Goal: Task Accomplishment & Management: Complete application form

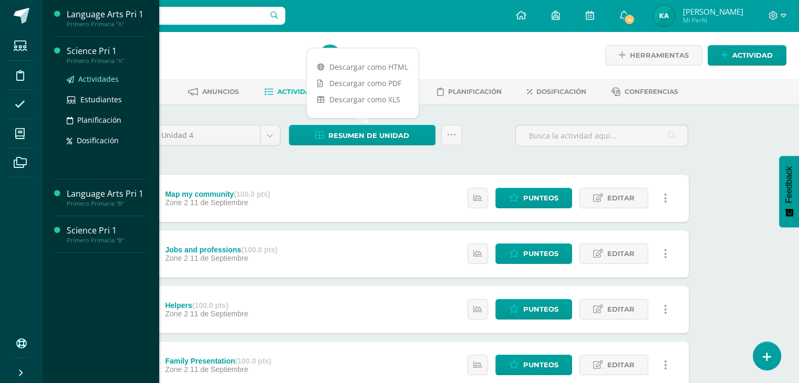
click at [96, 76] on span "Actividades" at bounding box center [98, 79] width 40 height 10
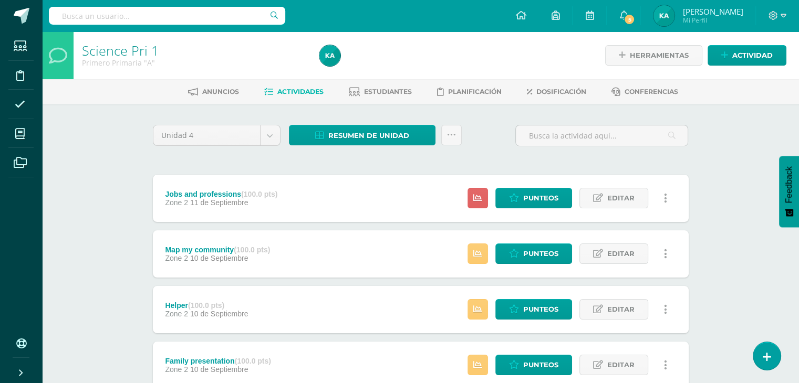
click at [244, 203] on span "11 de Septiembre" at bounding box center [219, 202] width 58 height 8
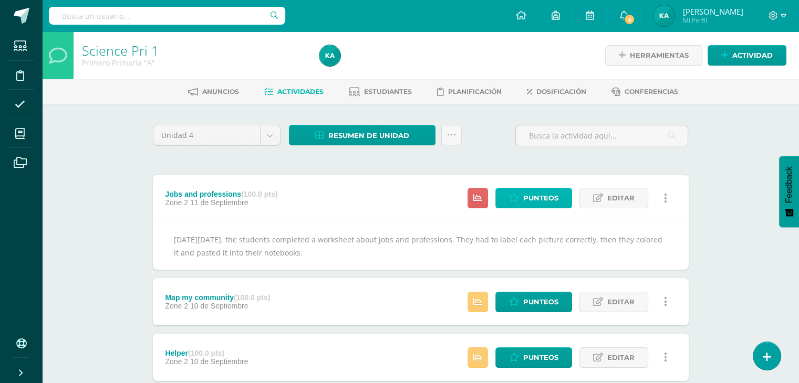
click at [546, 196] on span "Punteos" at bounding box center [540, 197] width 35 height 19
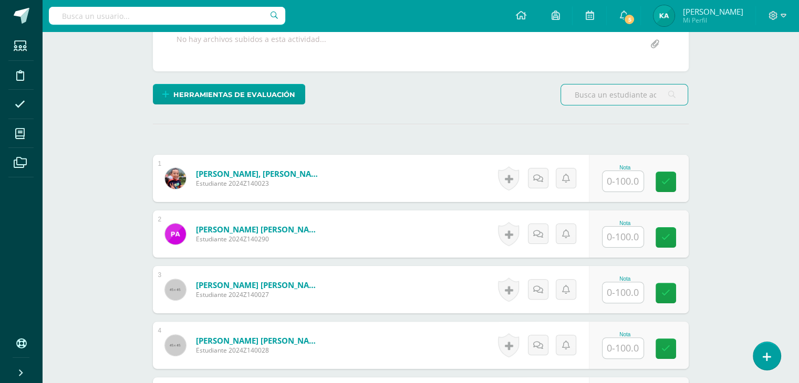
scroll to position [232, 0]
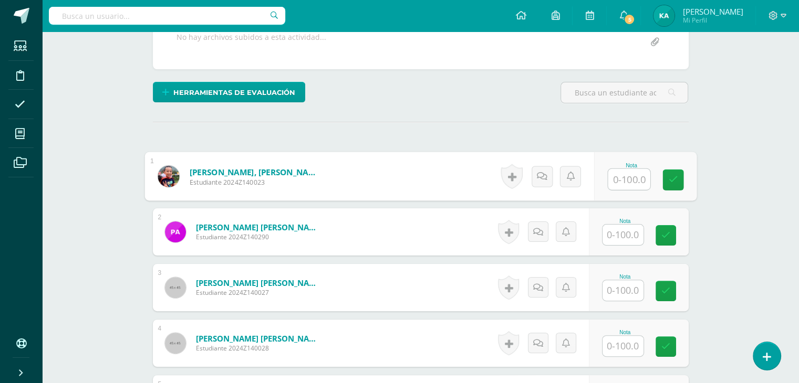
click at [624, 186] on input "text" at bounding box center [628, 179] width 42 height 21
type input "90"
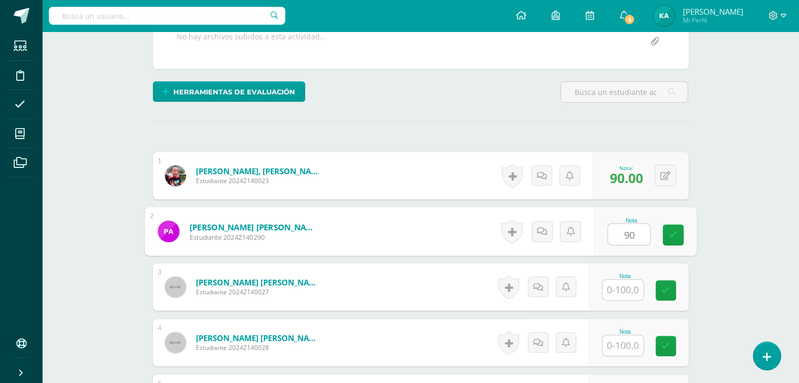
type input "90"
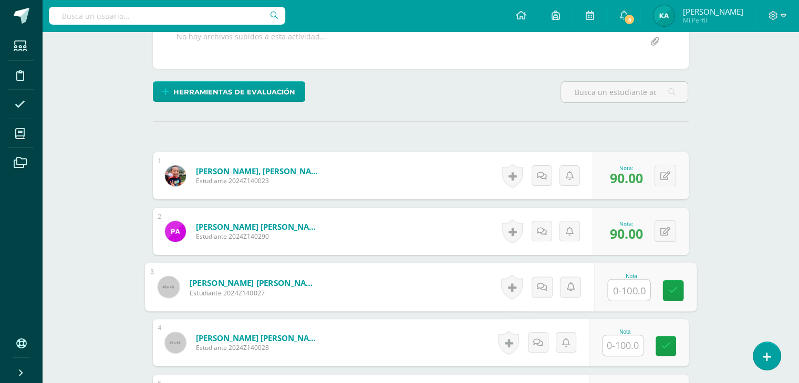
type input "1"
type input "95"
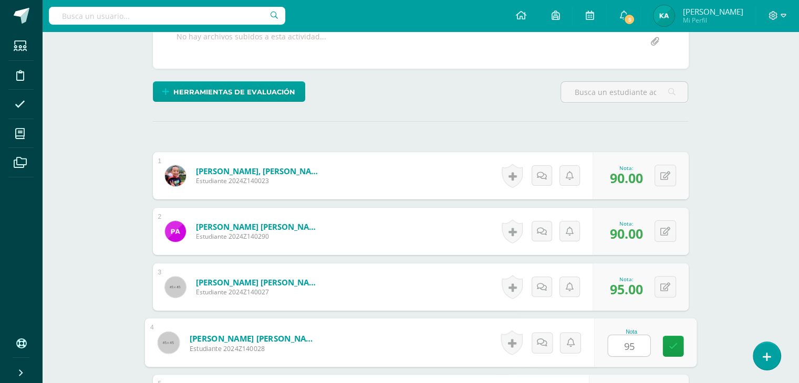
type input "95"
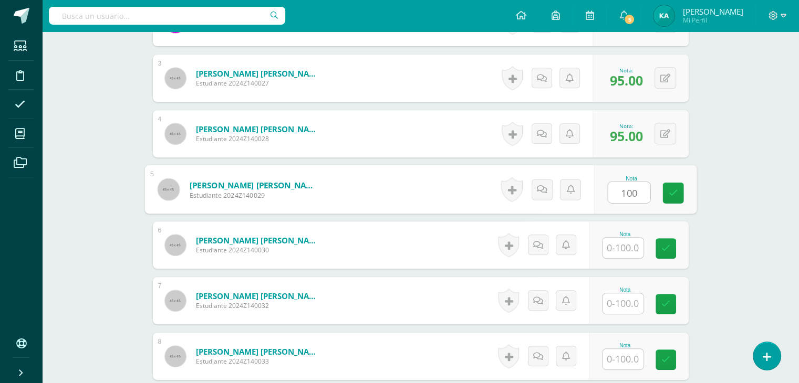
type input "100"
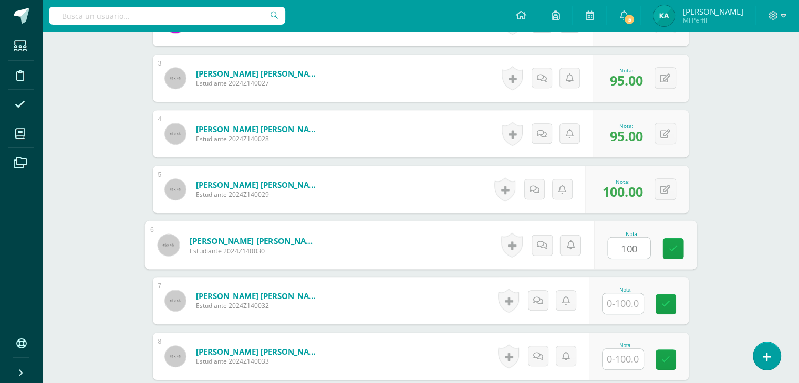
type input "100"
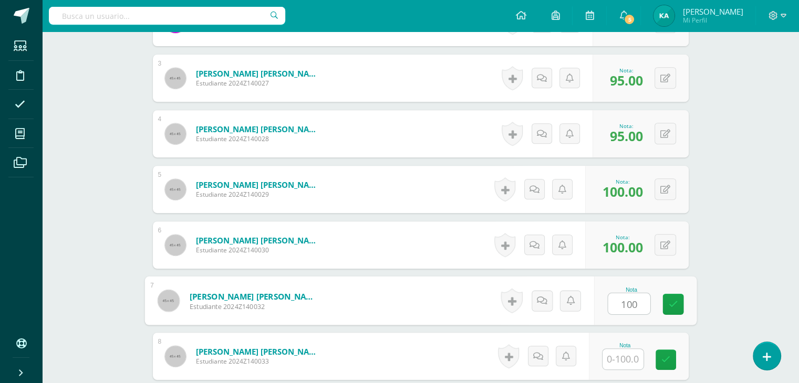
type input "100"
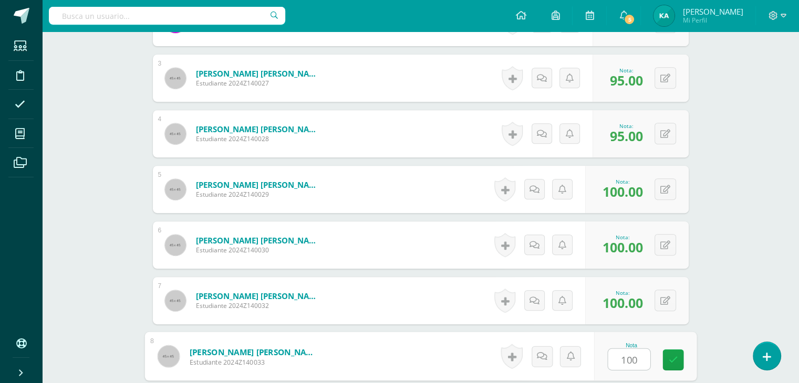
type input "100"
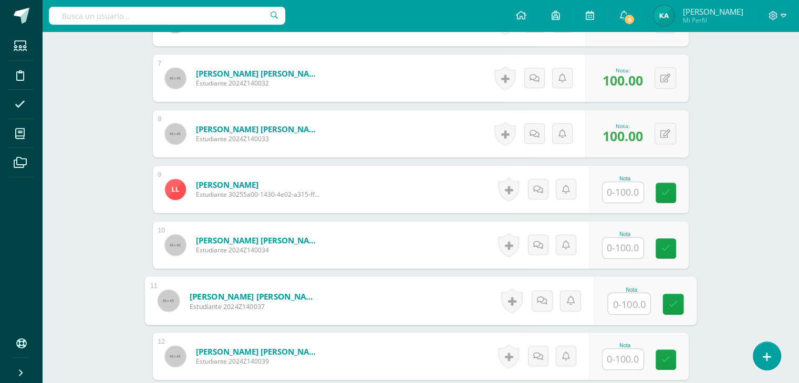
click at [629, 298] on input "text" at bounding box center [628, 303] width 42 height 21
type input "90"
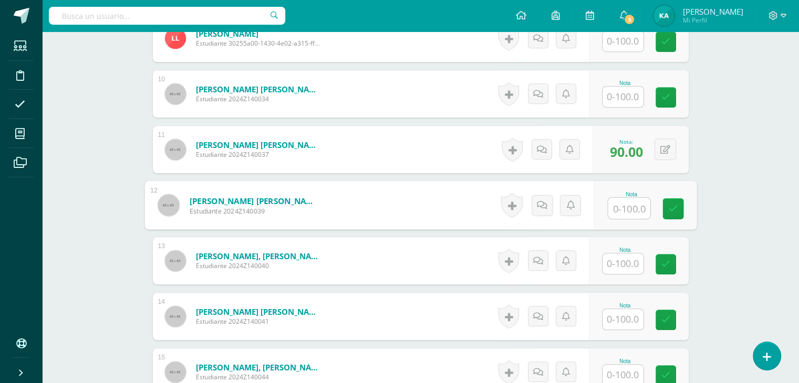
scroll to position [817, 0]
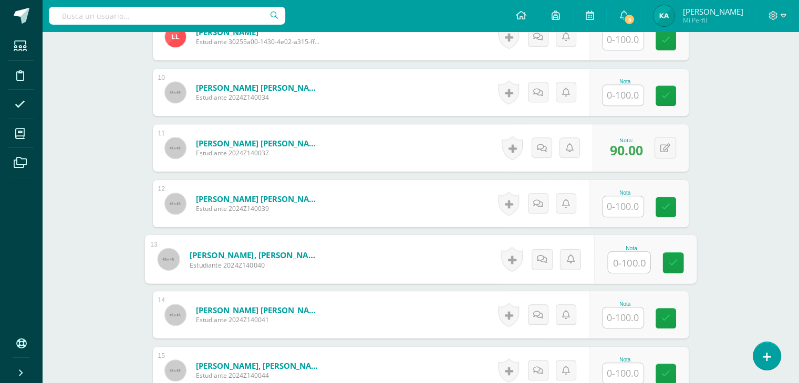
click at [622, 254] on input "text" at bounding box center [628, 262] width 42 height 21
type input "90"
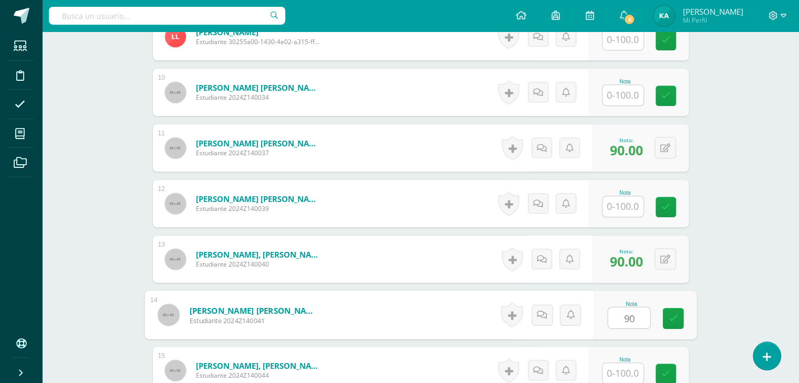
type input "90"
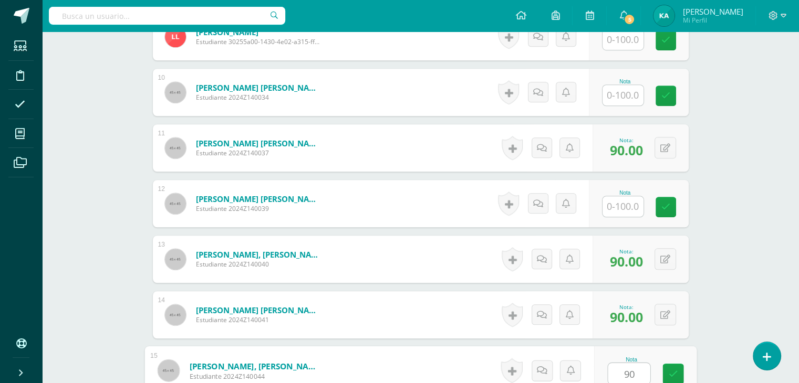
type input "90"
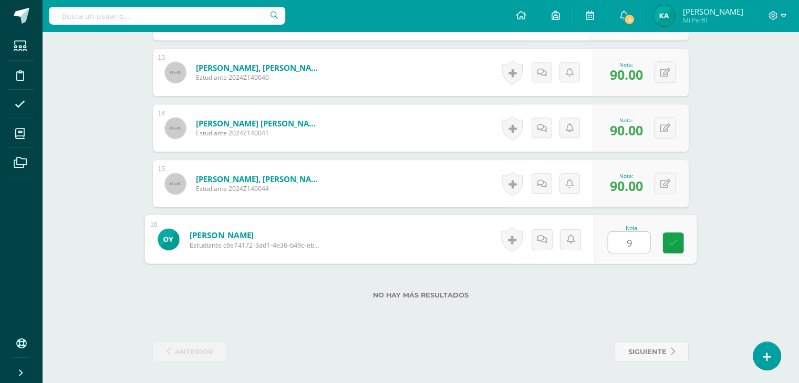
type input "95"
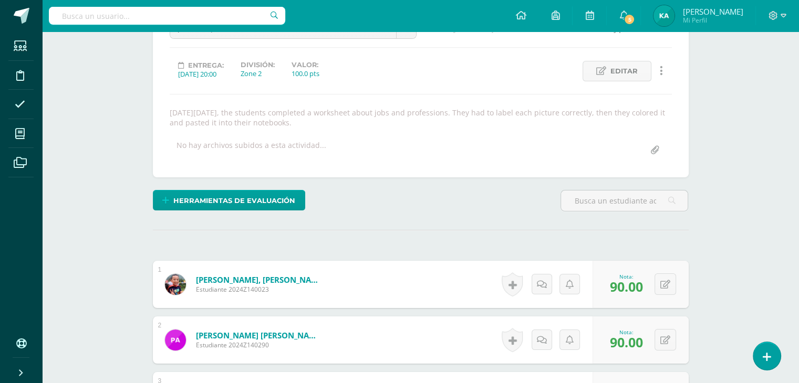
scroll to position [0, 0]
